Goal: Information Seeking & Learning: Learn about a topic

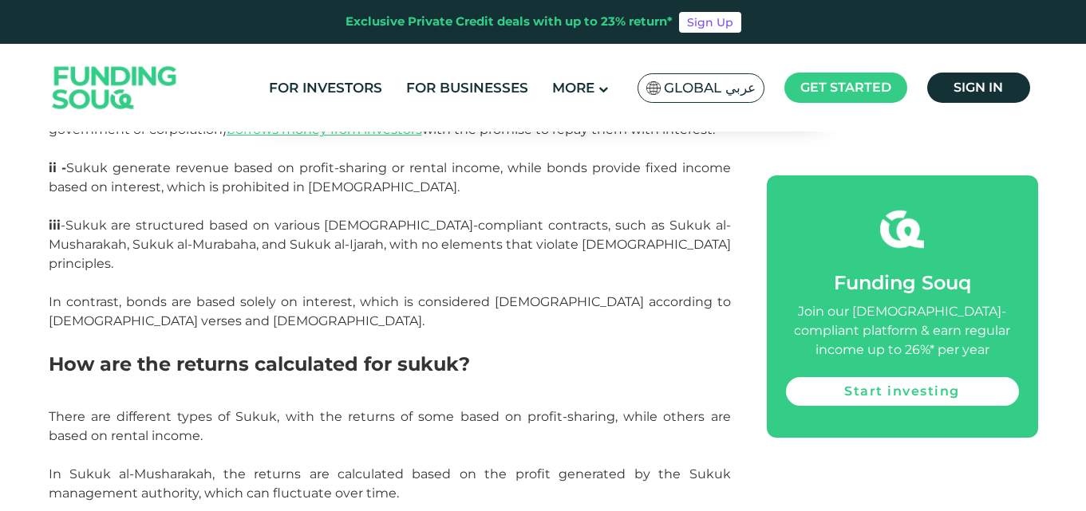
drag, startPoint x: 238, startPoint y: 262, endPoint x: 274, endPoint y: 264, distance: 36.0
click at [274, 264] on span "iii -Sukuk are structured based on various [DEMOGRAPHIC_DATA]-compliant contrac…" at bounding box center [390, 273] width 682 height 111
click at [277, 274] on p "iii -Sukuk are structured based on various [DEMOGRAPHIC_DATA]-compliant contrac…" at bounding box center [390, 283] width 682 height 134
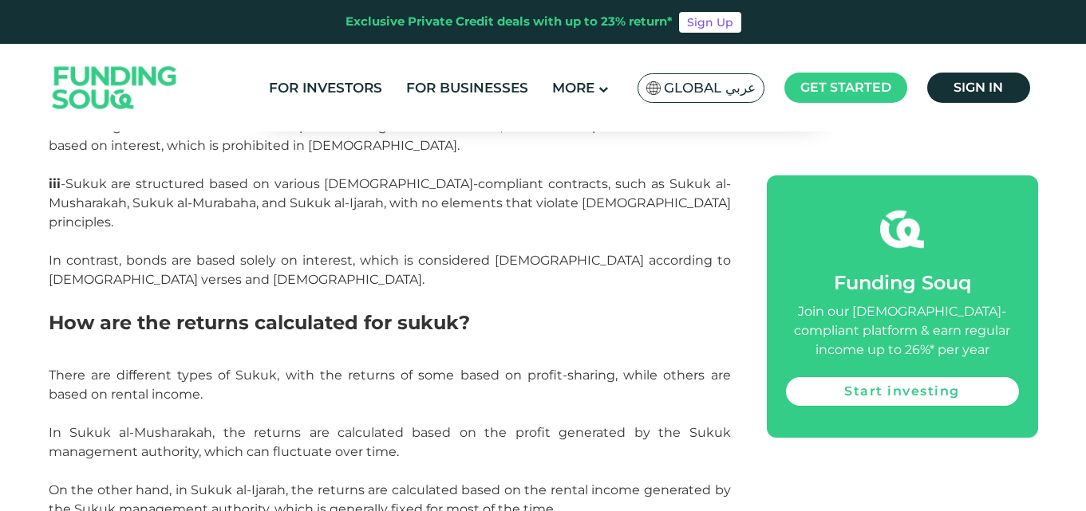
click at [237, 309] on h2 "How are the returns calculated for sukuk?" at bounding box center [390, 337] width 682 height 57
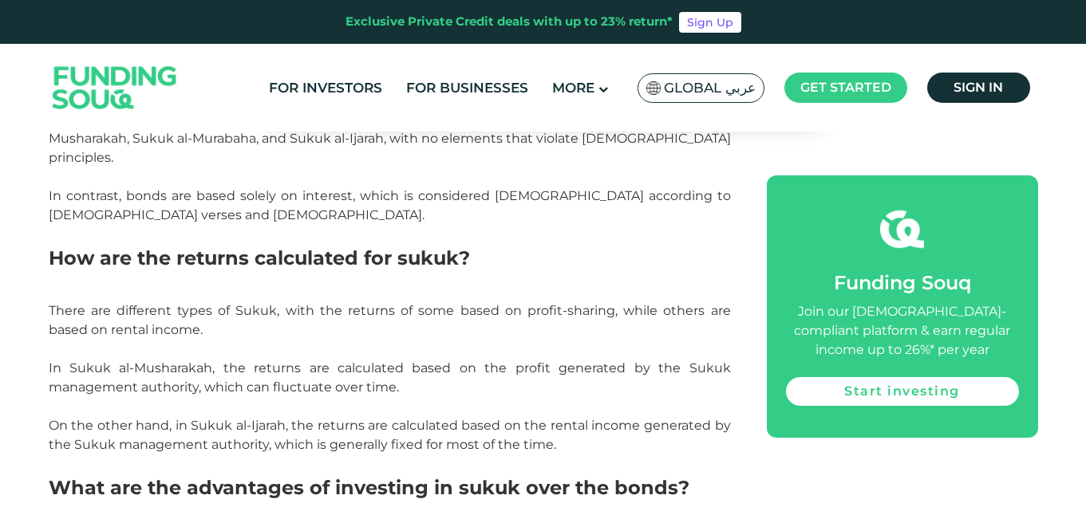
scroll to position [3807, 0]
drag, startPoint x: 139, startPoint y: 281, endPoint x: 281, endPoint y: 270, distance: 142.3
click at [281, 301] on p "There are different types of Sukuk, with the returns of some based on profit-sh…" at bounding box center [390, 349] width 682 height 96
click at [218, 326] on span "There are different types of Sukuk, with the returns of some based on profit-sh…" at bounding box center [390, 348] width 682 height 92
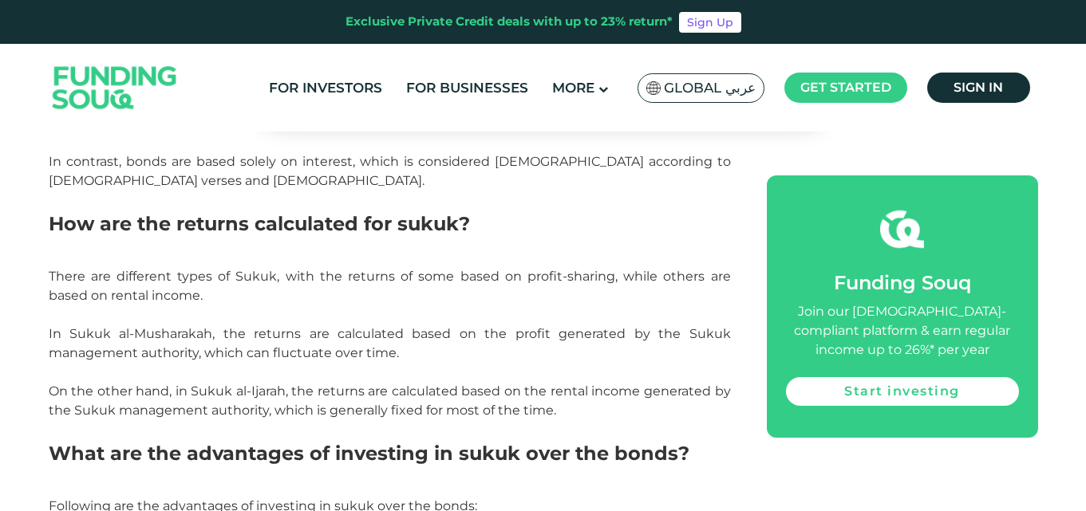
scroll to position [3845, 0]
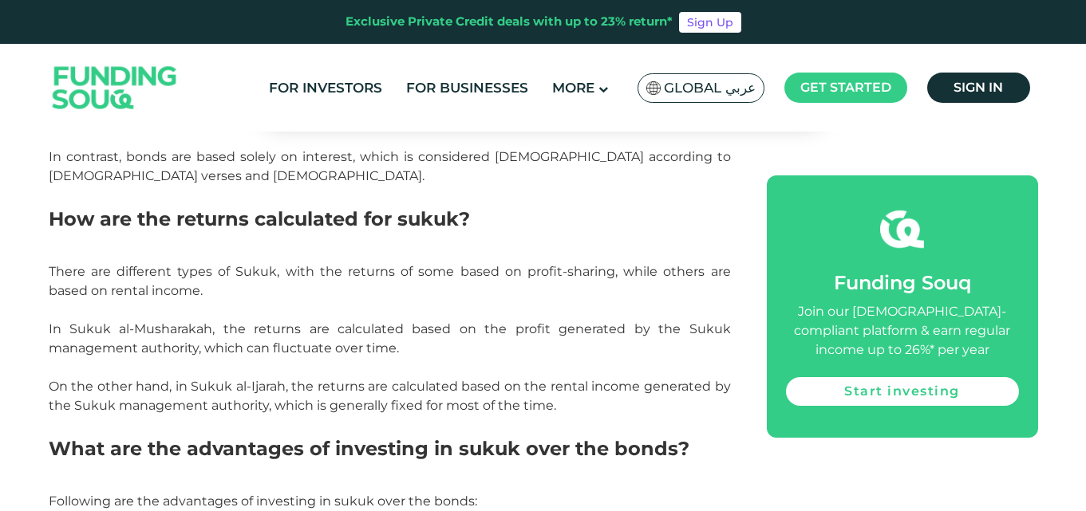
click at [582, 262] on p "There are different types of Sukuk, with the returns of some based on profit-sh…" at bounding box center [390, 310] width 682 height 96
drag, startPoint x: 146, startPoint y: 301, endPoint x: 191, endPoint y: 294, distance: 45.2
click at [191, 294] on p "There are different types of Sukuk, with the returns of some based on profit-sh…" at bounding box center [390, 310] width 682 height 96
click at [187, 317] on p "There are different types of Sukuk, with the returns of some based on profit-sh…" at bounding box center [390, 310] width 682 height 96
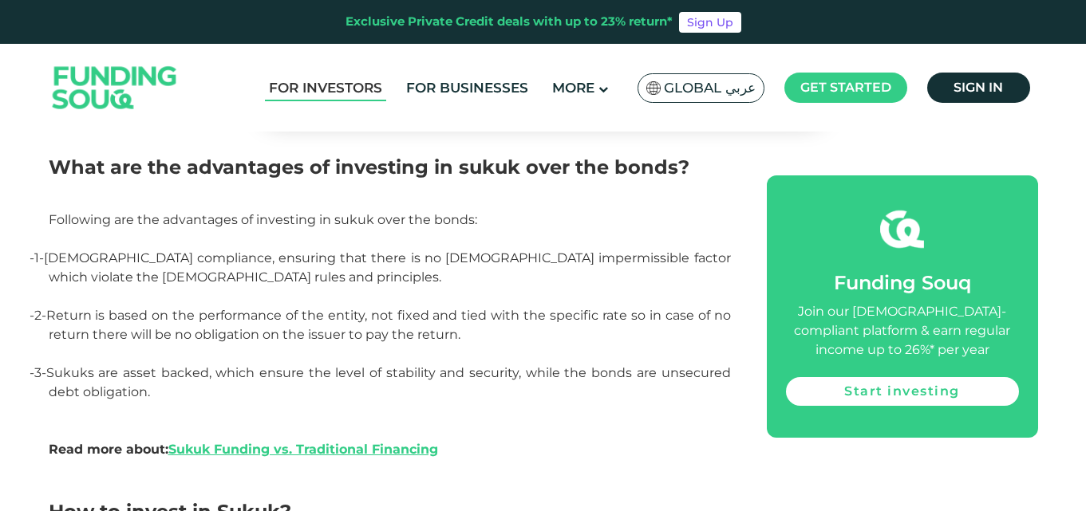
scroll to position [4128, 0]
